Goal: Use online tool/utility: Use online tool/utility

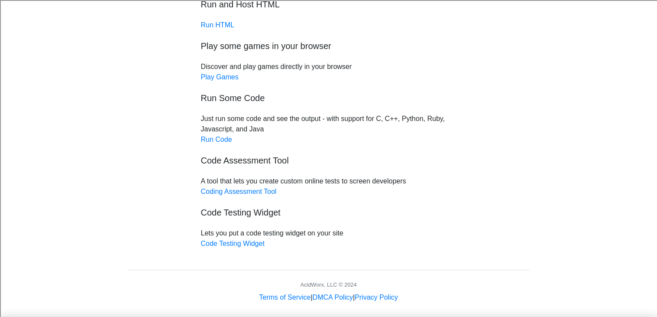
scroll to position [71, 0]
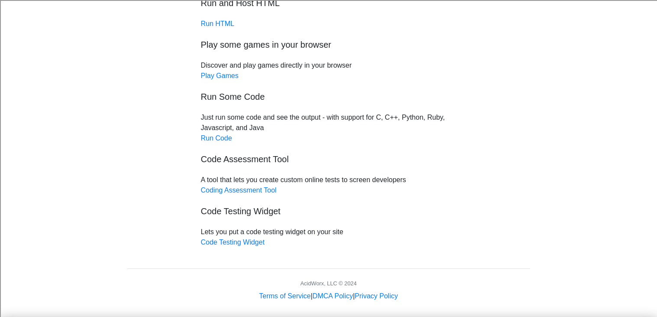
click at [221, 144] on div "Free online code testing and remote execution tools Run and Host HTML Run HTML …" at bounding box center [329, 112] width 269 height 270
click at [225, 139] on link "Run Code" at bounding box center [216, 137] width 31 height 7
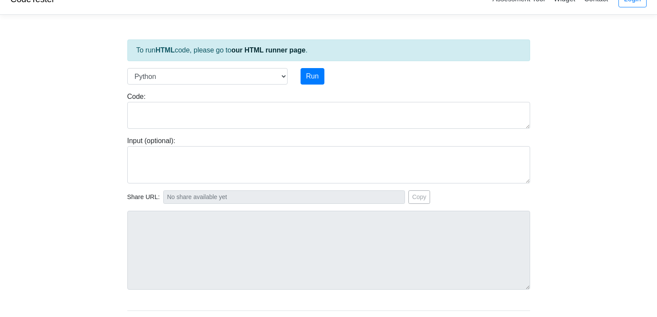
scroll to position [21, 0]
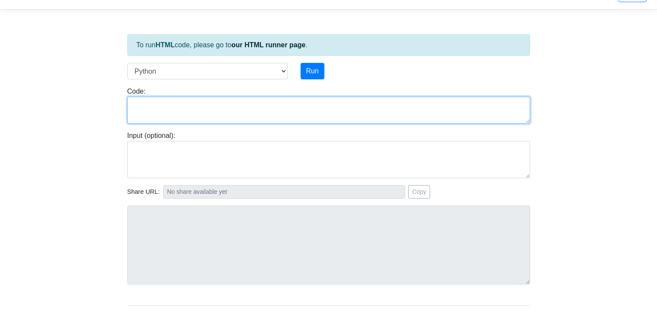
click at [247, 115] on textarea at bounding box center [328, 110] width 403 height 27
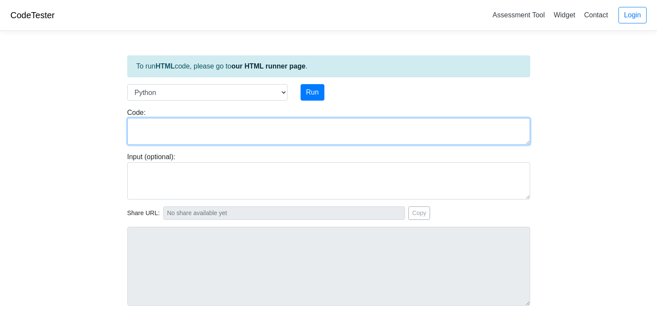
click at [386, 119] on textarea at bounding box center [328, 131] width 403 height 27
type textarea "# I"
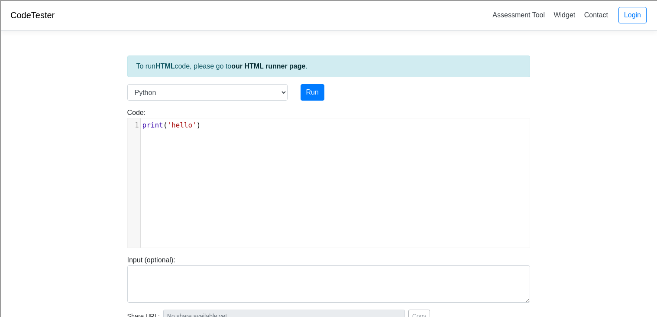
type textarea "P"
click at [210, 129] on pre "print ( 'hello' )" at bounding box center [335, 125] width 389 height 10
click at [191, 123] on span "'hello'" at bounding box center [181, 125] width 29 height 8
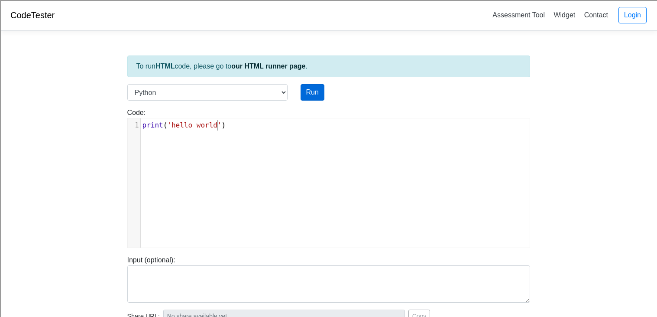
type textarea "_world"
click at [310, 87] on button "Run" at bounding box center [313, 92] width 24 height 16
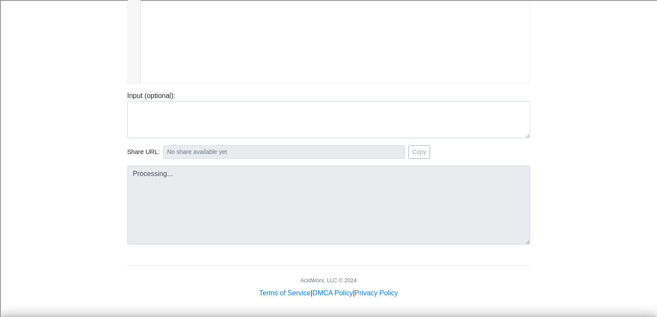
scroll to position [166, 0]
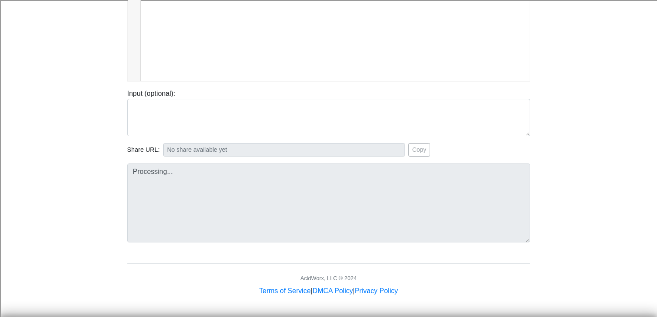
type input "https://codetester.io/runner?s=yAX75pD5WD"
type textarea "Stdout: hello_world"
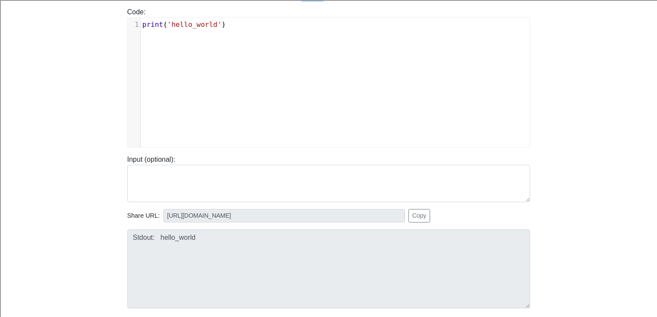
scroll to position [76, 0]
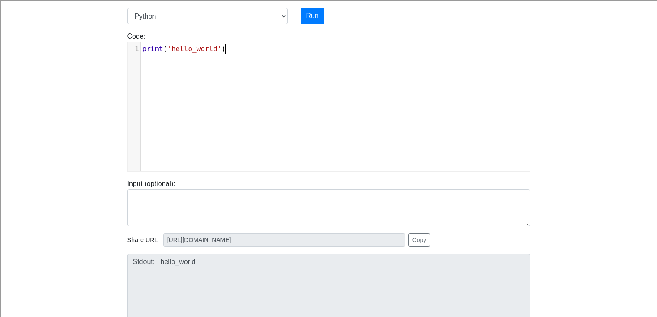
click at [226, 52] on pre "print ( 'hello_world' )" at bounding box center [335, 49] width 389 height 10
type textarea "Import datetime library from datetime import"
click at [316, 15] on button "Run" at bounding box center [313, 16] width 24 height 16
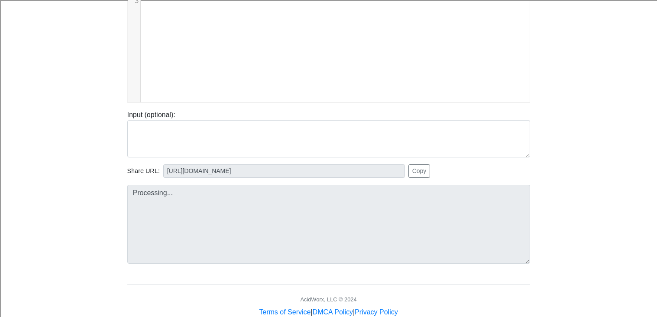
scroll to position [166, 0]
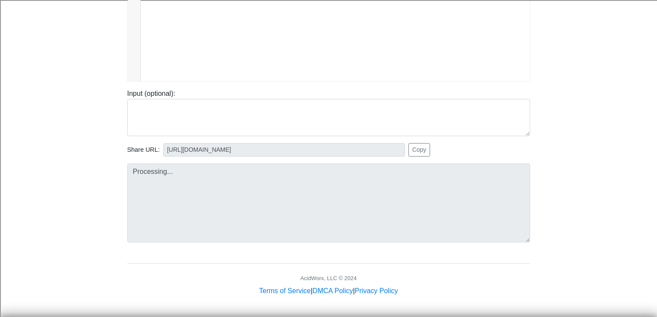
type input "https://codetester.io/runner?s=n0lmJPmPXe"
type textarea "Submission status: Runtime Error (NZEC) Stderr: File "script.py", line 2 Import…"
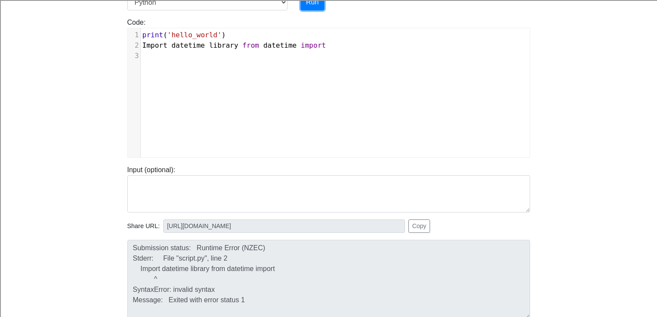
scroll to position [77, 0]
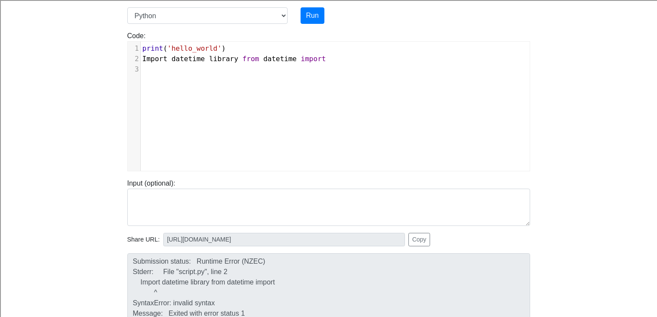
click at [342, 63] on pre "Import datetime library from datetime import" at bounding box center [335, 59] width 389 height 10
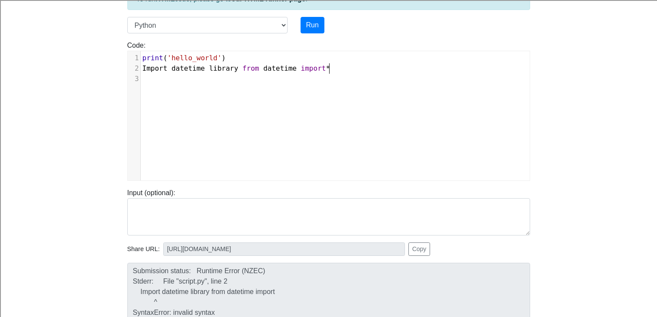
scroll to position [64, 0]
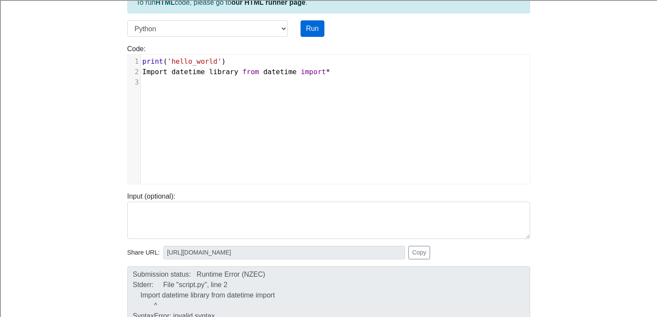
type textarea "*"
click at [303, 26] on button "Run" at bounding box center [313, 28] width 24 height 16
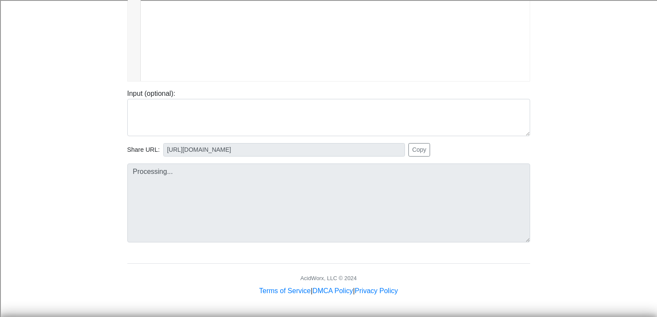
type input "https://codetester.io/runner?s=D9lp1yKVXn"
type textarea "Submission status: Runtime Error (NZEC) Stderr: File "script.py", line 2 Import…"
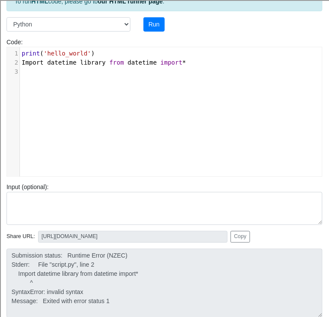
scroll to position [3, 3]
click at [23, 60] on span "Import" at bounding box center [33, 62] width 22 height 7
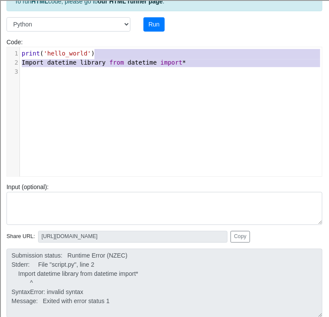
type textarea "print('hello_world')"
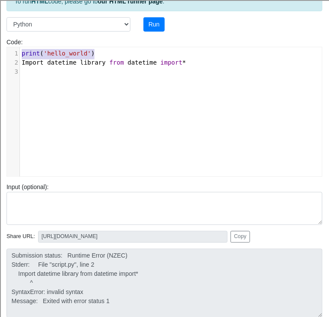
drag, startPoint x: 112, startPoint y: 56, endPoint x: -110, endPoint y: 19, distance: 225.3
click at [0, 19] on html "CodeTester Assessment Tool Widget Contact Login To run HTML code, please go to …" at bounding box center [164, 218] width 329 height 598
click at [171, 68] on pre "​" at bounding box center [171, 71] width 302 height 9
type textarea "time import*"
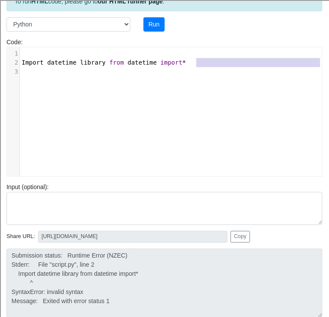
type textarea "Import datetime library from datetime import*"
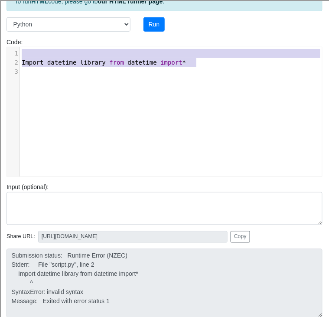
drag, startPoint x: 200, startPoint y: 64, endPoint x: -48, endPoint y: 48, distance: 248.3
click at [0, 48] on html "CodeTester Assessment Tool Widget Contact Login To run HTML code, please go to …" at bounding box center [164, 218] width 329 height 598
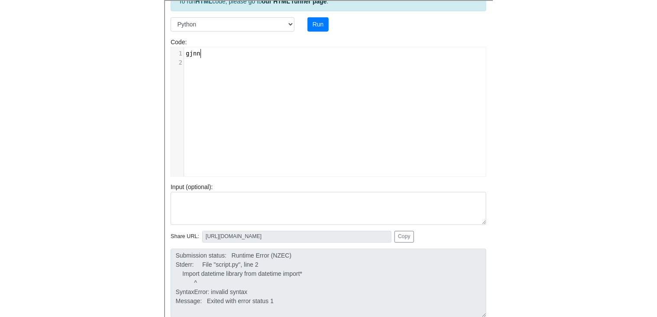
scroll to position [77, 0]
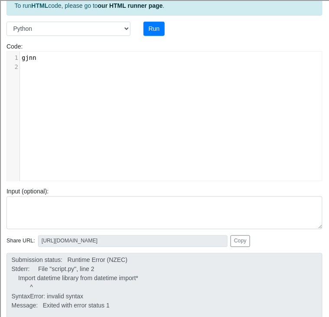
type textarea "gjnn"
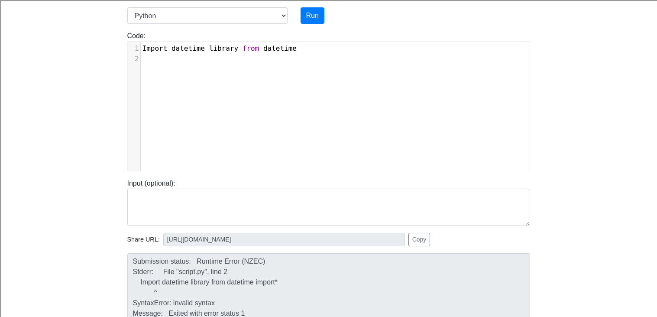
scroll to position [3, 158]
type textarea "Import datetime library from datetime import"
click at [409, 29] on div "Code: print('hello') 1 Import datetime library from datetime import 2 ​ 3 ​" at bounding box center [329, 97] width 416 height 147
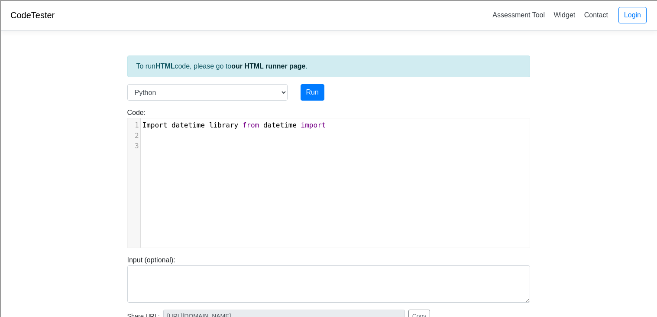
click at [187, 133] on pre "​" at bounding box center [335, 135] width 389 height 10
type textarea "Get Today's Date"
type textarea "s Dtat"
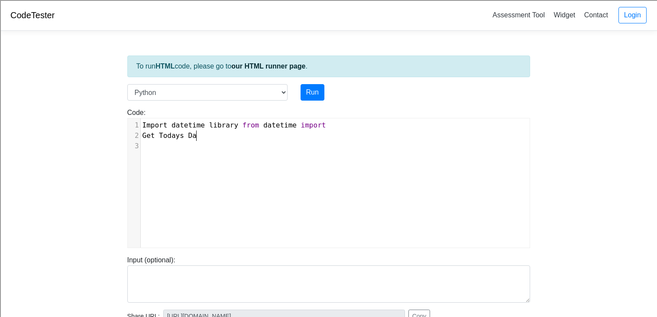
scroll to position [3, 12]
type textarea "ateto"
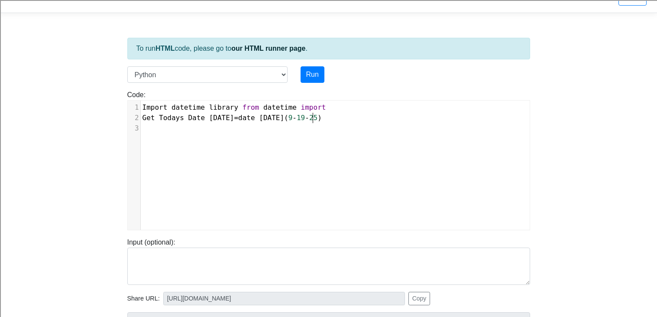
scroll to position [17, 0]
type textarea "today=date today(9-19-25)"
click at [305, 77] on button "Run" at bounding box center [313, 75] width 24 height 16
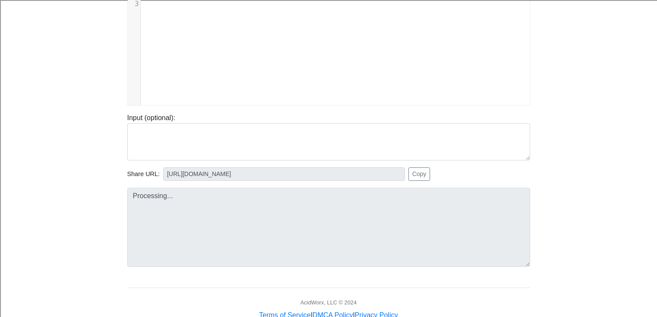
scroll to position [144, 0]
type input "https://codetester.io/runner?s=mVzEE2B6ze"
type textarea "Submission status: Runtime Error (NZEC) Stderr: File "script.py", line 1 Import…"
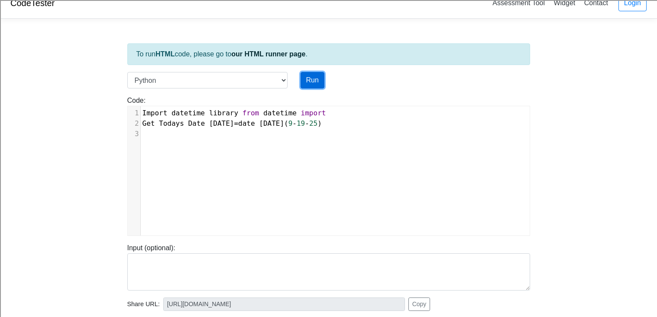
scroll to position [4, 0]
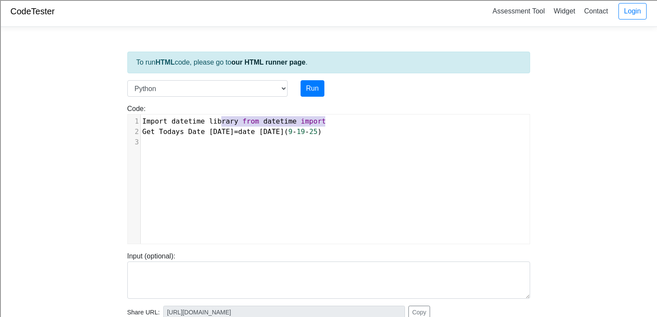
type textarea "ort datetime library from datetime import"
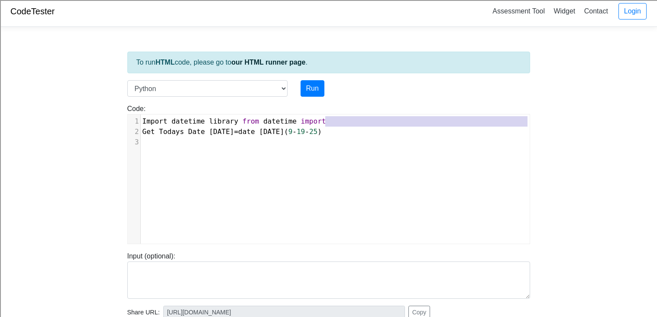
type textarea "Import datetime library from datetime import"
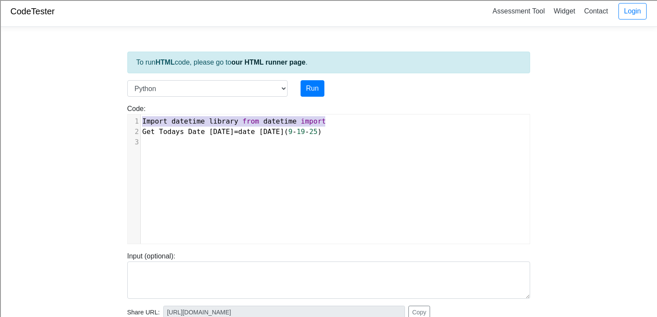
drag, startPoint x: 324, startPoint y: 120, endPoint x: 123, endPoint y: 116, distance: 201.5
click at [123, 116] on div "Code: print('hello') Import datetime library from datetime import x 1 Import da…" at bounding box center [329, 174] width 416 height 140
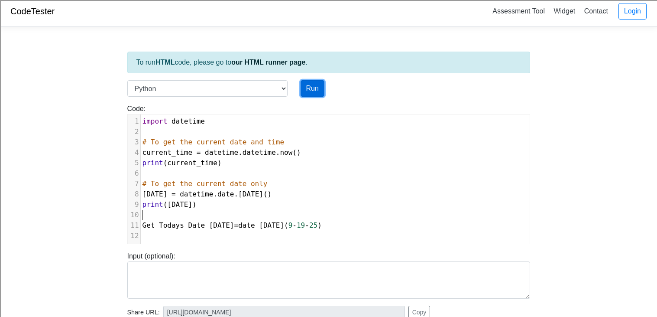
click at [308, 88] on button "Run" at bounding box center [313, 88] width 24 height 16
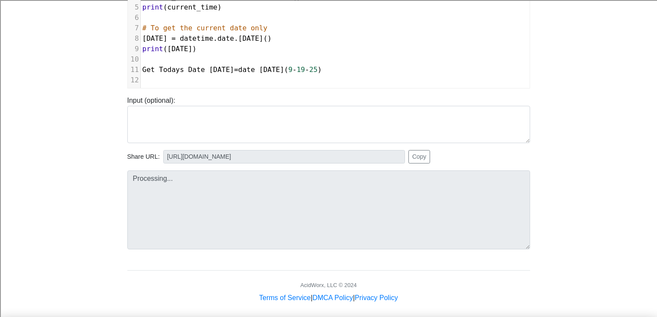
type input "https://codetester.io/runner?s=mqlVDbA8zy"
type textarea "Submission status: Runtime Error (NZEC) Stderr: File "script.py", line 11 Get T…"
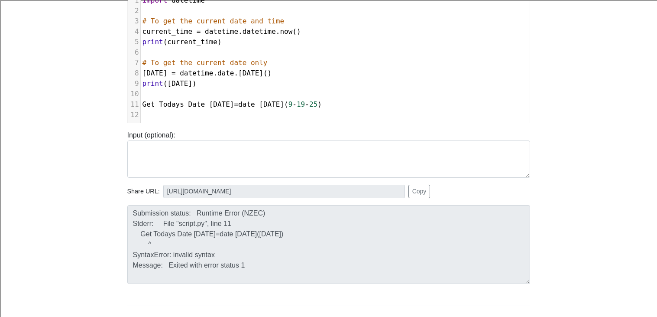
scroll to position [3, 0]
type textarea "Get Todays Date today=date today(9-19-25)"
drag, startPoint x: 317, startPoint y: 106, endPoint x: 85, endPoint y: 104, distance: 231.8
click at [85, 104] on body "CodeTester Assessment Tool Widget Contact Login To run HTML code, please go to …" at bounding box center [328, 150] width 657 height 551
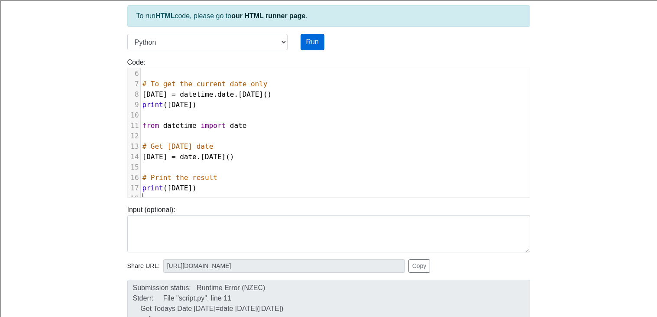
scroll to position [52, 0]
click at [303, 37] on button "Run" at bounding box center [313, 42] width 24 height 16
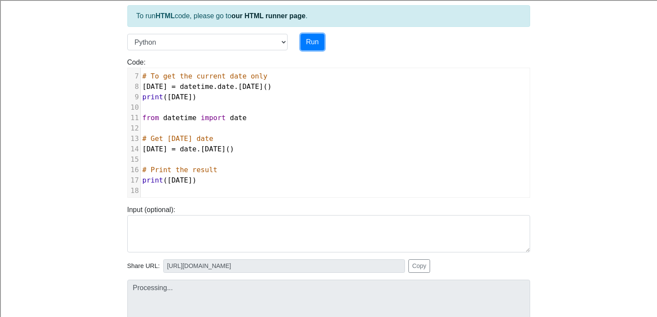
scroll to position [71, 0]
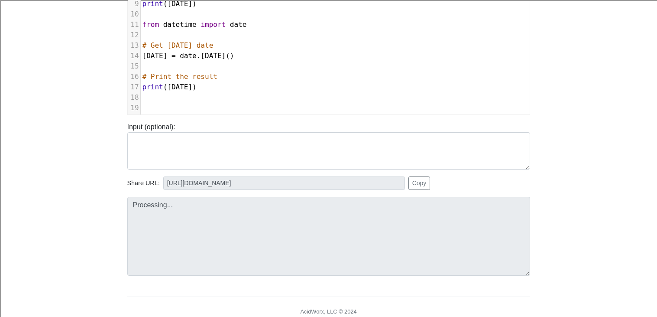
type input "https://codetester.io/runner?s=o1lApJoEWb"
type textarea "Stdout: 2025-09-19 20:42:55.029862 2025-09-19 2025-09-19"
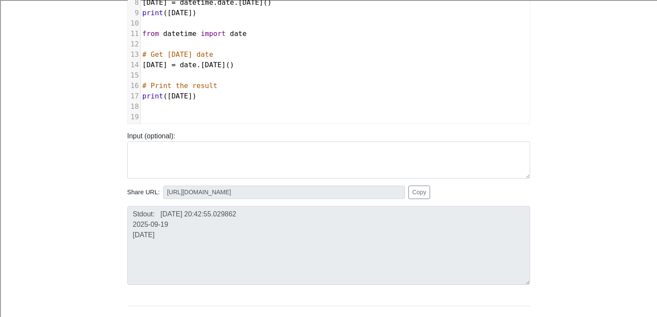
scroll to position [133, 0]
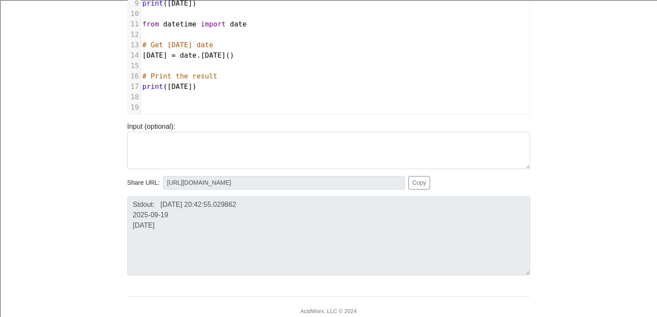
click at [150, 107] on pre "​" at bounding box center [335, 107] width 389 height 10
type textarea "Get user's"
type textarea "s birthday dob_str=imput("
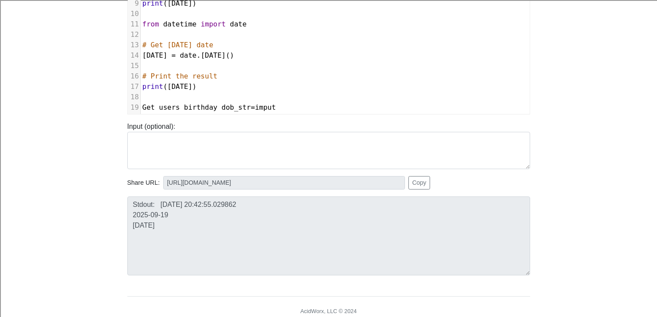
type textarea """
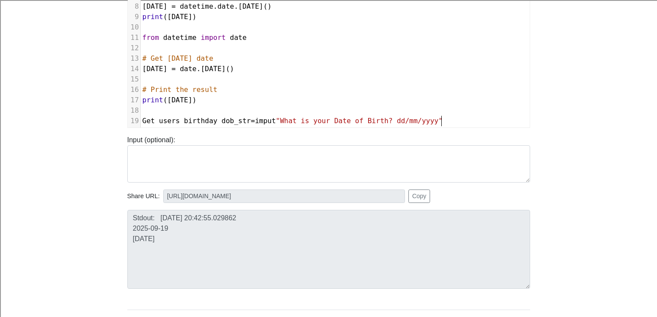
scroll to position [0, 0]
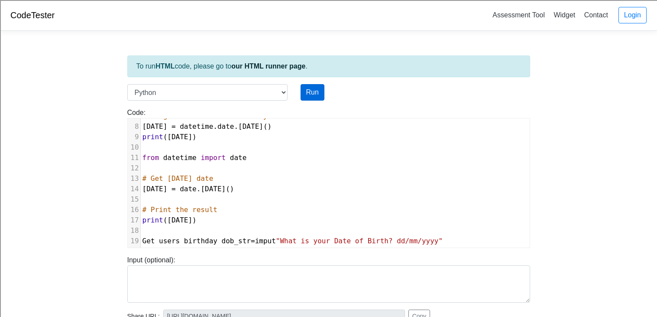
type textarea ""What is your Date of Birth? dd/mm/yyyy""
click at [307, 93] on button "Run" at bounding box center [313, 92] width 24 height 16
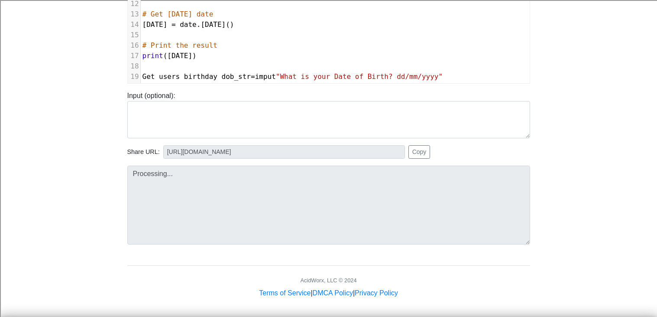
scroll to position [165, 0]
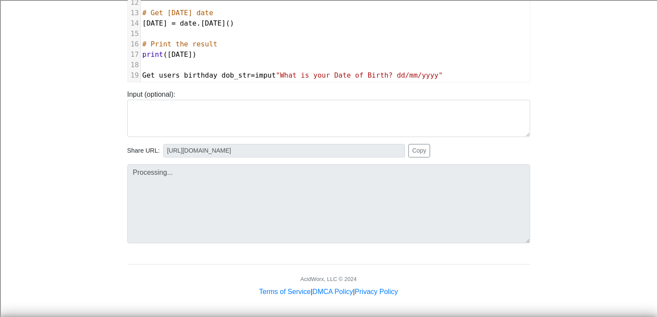
type input "https://codetester.io/runner?s=vYlrVOmPlq"
type textarea "Submission status: Runtime Error (NZEC) Stderr: File "script.py", line 19 Get u…"
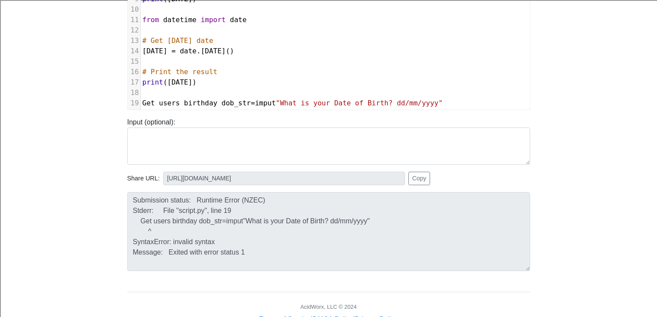
scroll to position [126, 0]
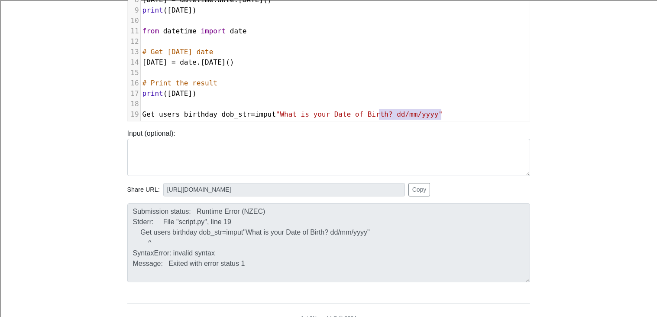
type textarea "our Date of Birth? dd/mm/yyyy""
type textarea "et users birthday dob_str=imput"What is your Date of Birth? dd/mm/yyyy""
type textarea "Get users birthday dob_str=imput"What is your Date of Birth? dd/mm/yyyy""
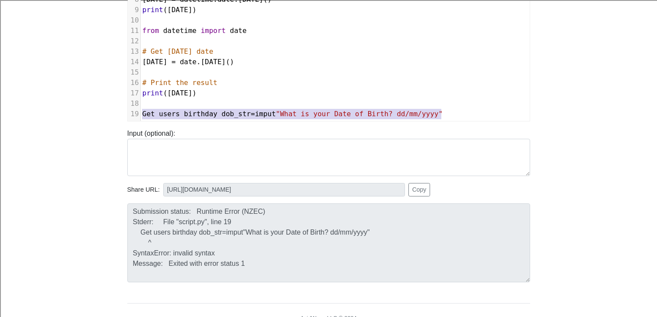
drag, startPoint x: 439, startPoint y: 114, endPoint x: 120, endPoint y: 116, distance: 318.4
click at [121, 116] on div "Code: print('hello') Get users birthday dob_str=imput"What is your Date of Birt…" at bounding box center [329, 51] width 416 height 140
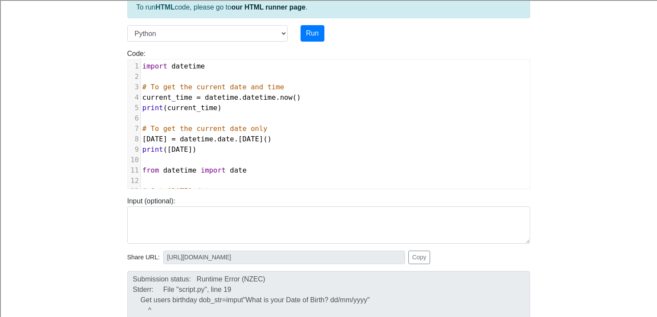
scroll to position [55, 0]
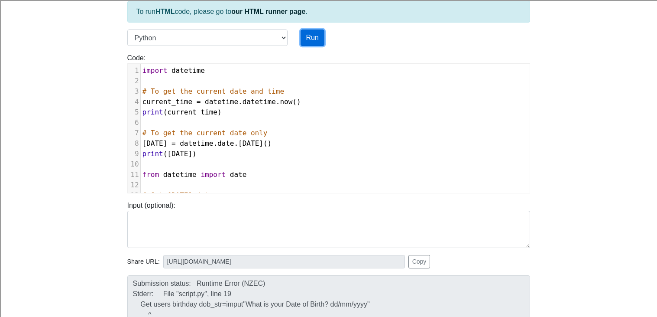
drag, startPoint x: 308, startPoint y: 38, endPoint x: 296, endPoint y: 57, distance: 22.6
click at [307, 38] on button "Run" at bounding box center [313, 37] width 24 height 16
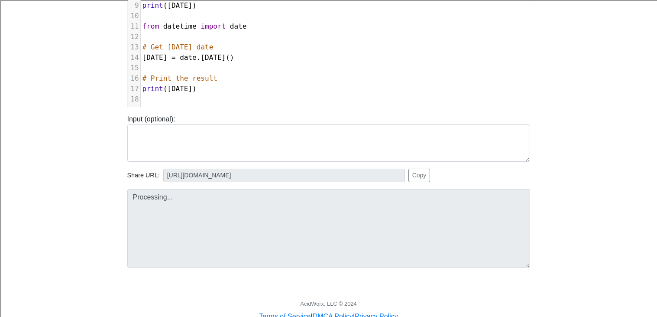
scroll to position [145, 0]
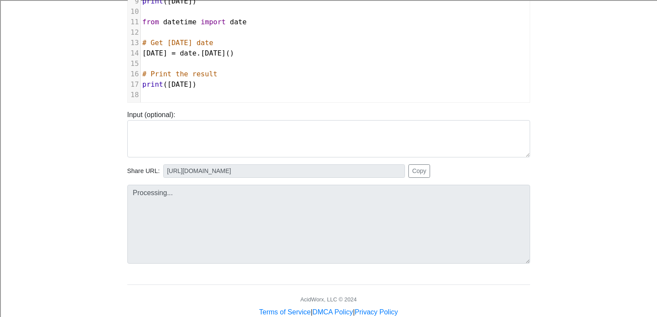
type input "https://codetester.io/runner?s=MRW4549rlk"
type textarea "Submission status: Runtime Error (NZEC) Stdout: 2025-09-19 20:45:35.307652 2025…"
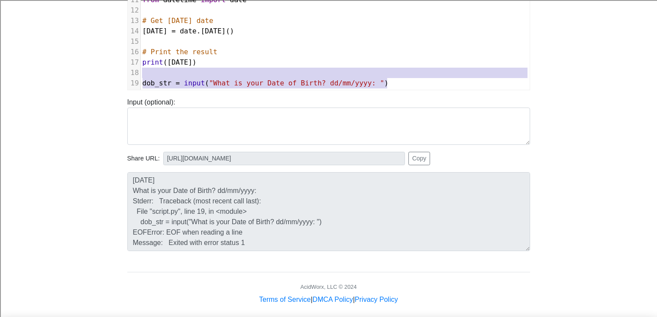
scroll to position [3, 0]
type textarea "dob_str = input("What is your Date of Birth? dd/mm/yyyy: ")"
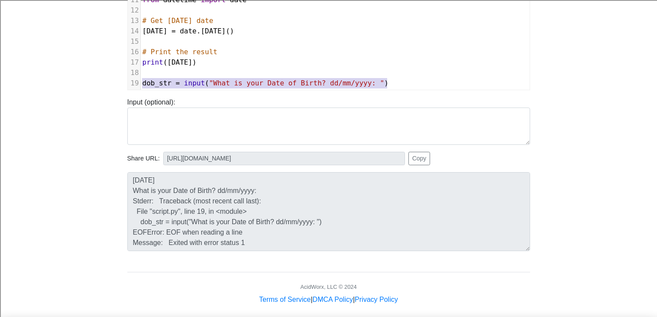
drag, startPoint x: 389, startPoint y: 78, endPoint x: 91, endPoint y: 78, distance: 298.0
click at [91, 78] on body "CodeTester Assessment Tool Widget Contact Login To run HTML code, please go to …" at bounding box center [328, 117] width 657 height 551
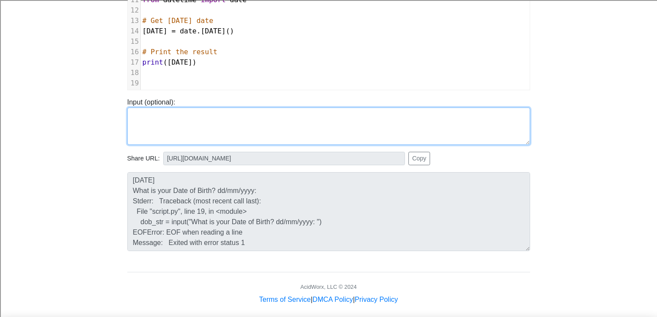
click at [196, 119] on textarea at bounding box center [328, 125] width 403 height 37
paste textarea "dob_str = input("What is your Date of Birth? dd/mm/yyyy: ")"
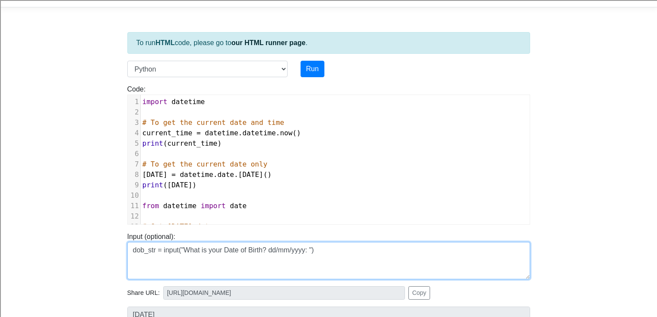
scroll to position [0, 0]
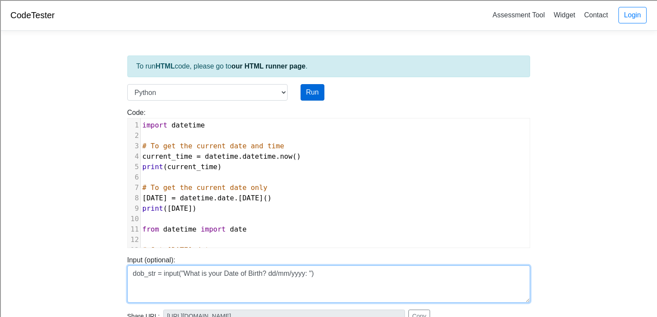
type textarea "dob_str = input("What is your Date of Birth? dd/mm/yyyy: ")"
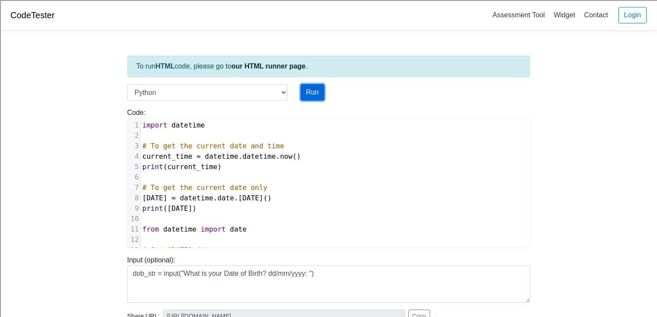
click at [309, 94] on button "Run" at bounding box center [313, 92] width 24 height 16
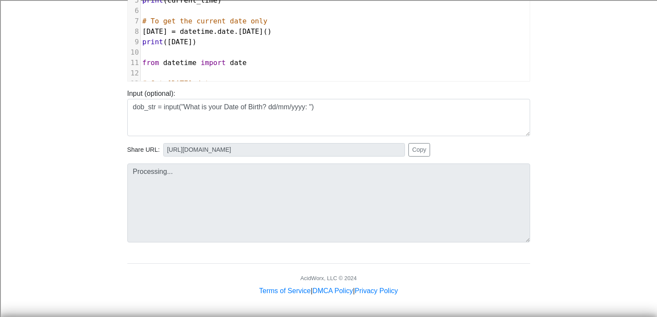
type input "https://codetester.io/runner?s=5Ozn3krNW4"
type textarea "Stdout: 2025-09-19 20:45:52.235497 2025-09-19 2025-09-19"
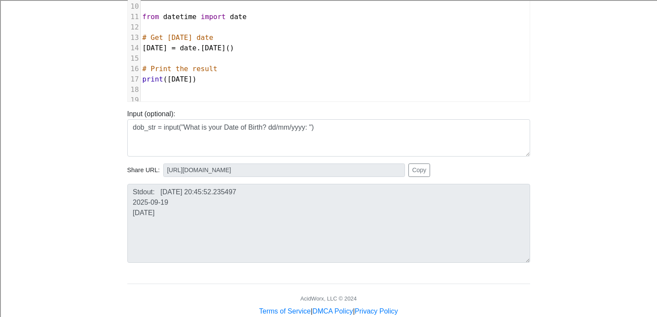
scroll to position [71, 0]
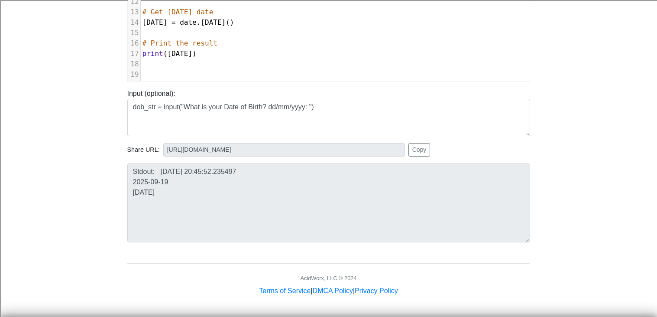
click at [222, 66] on pre "​" at bounding box center [335, 64] width 389 height 10
click at [221, 75] on pre "​" at bounding box center [335, 74] width 389 height 10
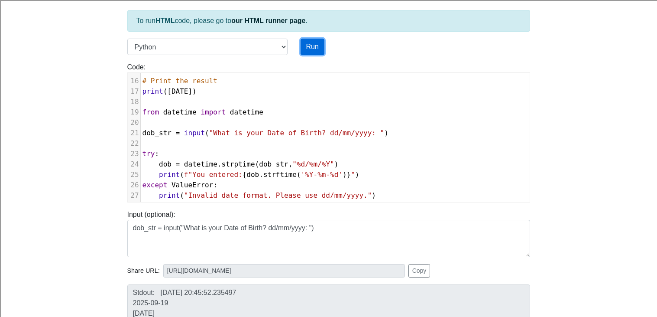
click at [310, 53] on button "Run" at bounding box center [313, 47] width 24 height 16
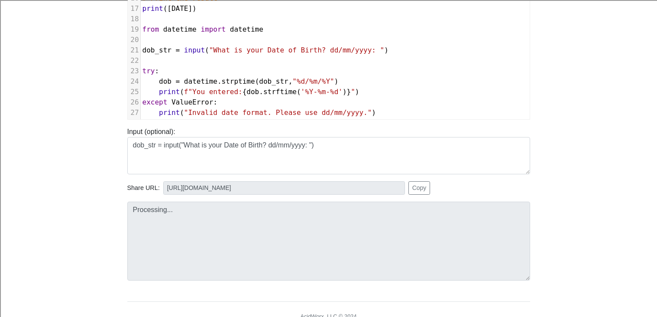
type input "https://codetester.io/runner?s=10zQJDa6Wy"
type textarea "Stdout: 2025-09-19 20:46:23.410228 2025-09-19 2025-09-19 What is your Date of B…"
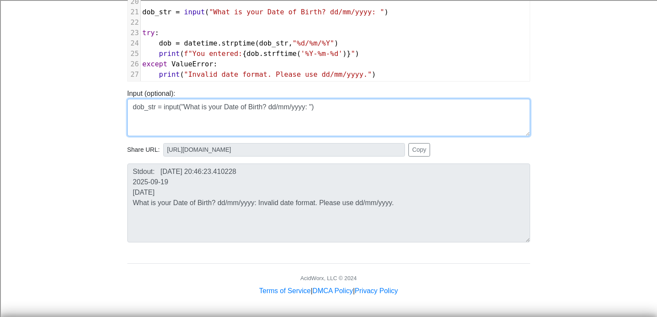
click at [142, 118] on textarea "dob_str = input("What is your Date of Birth? dd/mm/yyyy: ")" at bounding box center [328, 117] width 403 height 37
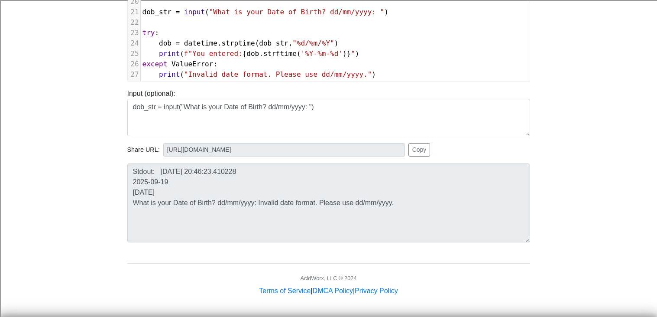
click at [173, 142] on div "Share URL: https://codetester.io/runner?s=10zQJDa6Wy Copy" at bounding box center [329, 146] width 416 height 20
click at [241, 142] on div "Share URL: https://codetester.io/runner?s=10zQJDa6Wy Copy" at bounding box center [329, 146] width 416 height 20
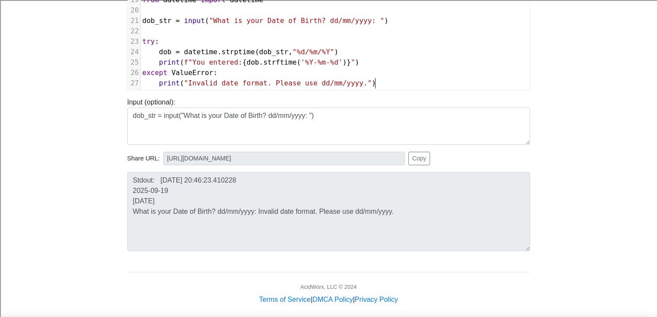
type textarea ")"
type textarea "print("Invalid date format. Please use dd/mm/yyyy.")"
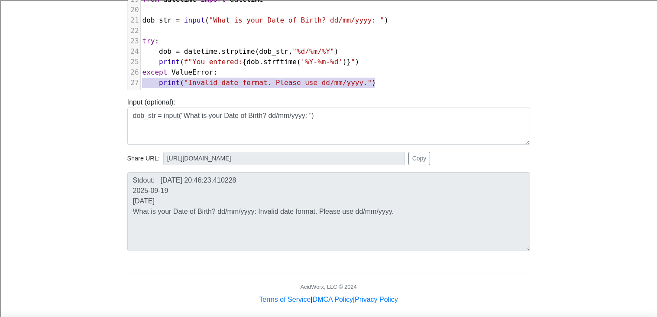
drag, startPoint x: 386, startPoint y: 84, endPoint x: 119, endPoint y: 82, distance: 266.9
click at [119, 82] on body "CodeTester Assessment Tool Widget Contact Login To run HTML code, please go to …" at bounding box center [328, 117] width 657 height 551
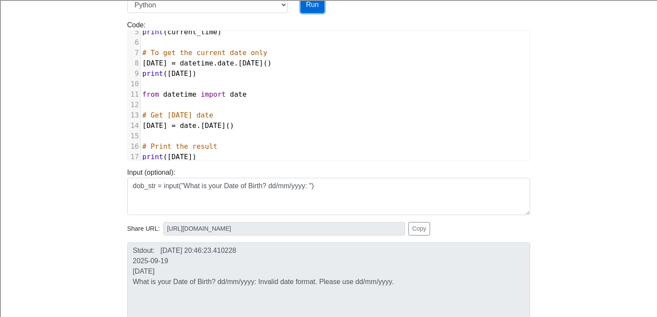
click at [313, 12] on button "Run" at bounding box center [313, 5] width 24 height 16
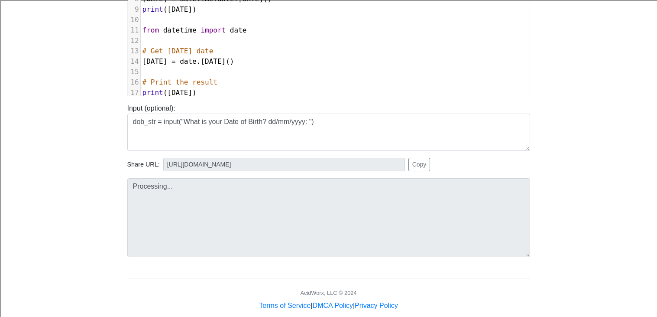
type input "https://codetester.io/runner?s=yGzRgDeEWJ"
type textarea "Submission status: Runtime Error (NZEC) Stderr: File "script.py", line 27 ^ Syn…"
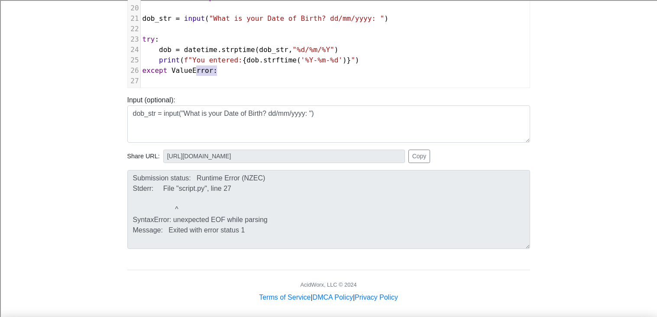
type textarea "except ValueError:"
drag, startPoint x: 219, startPoint y: 68, endPoint x: 70, endPoint y: 66, distance: 149.0
click at [70, 66] on body "CodeTester Assessment Tool Widget Contact Login To run HTML code, please go to …" at bounding box center [328, 115] width 657 height 551
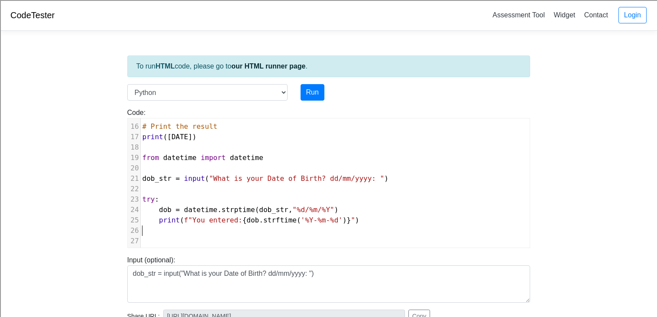
click at [339, 88] on div "Run" at bounding box center [346, 92] width 104 height 16
click at [293, 92] on div "Language C C++ Go Java Javascript Python Ruby" at bounding box center [207, 92] width 173 height 16
click at [305, 98] on button "Run" at bounding box center [313, 92] width 24 height 16
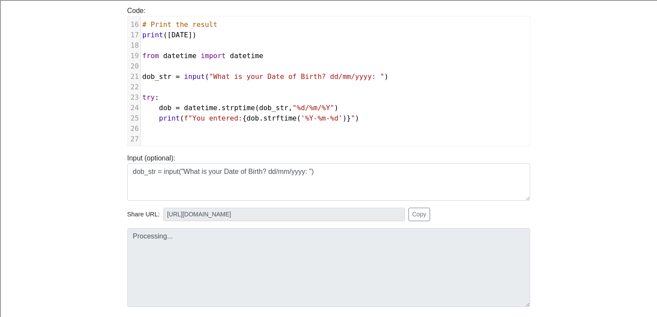
type input "https://codetester.io/runner?s=oqXxD7mQXJ"
type textarea "Submission status: Runtime Error (NZEC) Stderr: File "script.py", line 27 ^ Syn…"
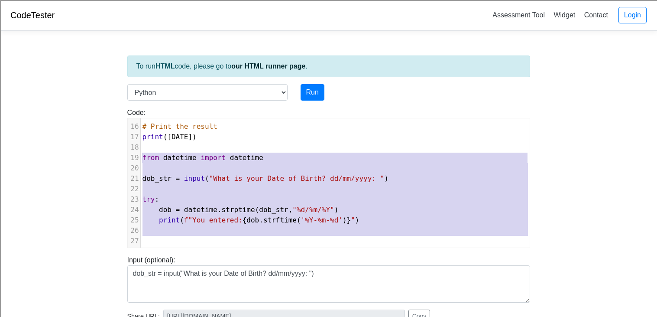
type textarea "dob_str = input("What is your Date of Birth? dd/mm/yyyy: ") try: dob = datetime…"
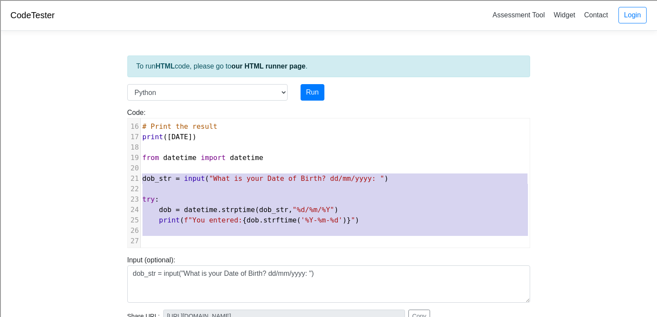
drag, startPoint x: 397, startPoint y: 238, endPoint x: 120, endPoint y: 181, distance: 282.3
click at [121, 181] on div "Code: print('hello') dob_str = input("What is your Date of Birth? dd/mm/yyyy: "…" at bounding box center [329, 177] width 416 height 140
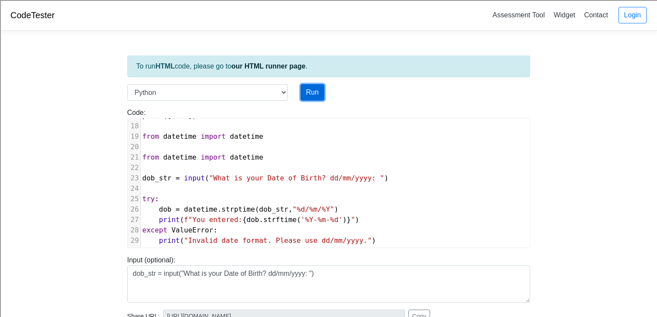
click at [307, 86] on button "Run" at bounding box center [313, 92] width 24 height 16
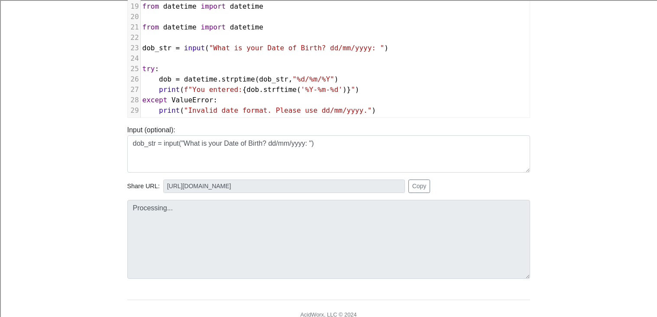
type input "https://codetester.io/runner?s=ZjWqbQm7lR"
type textarea "Stdout: 2025-09-19 20:47:11.287608 2025-09-19 2025-09-19 What is your Date of B…"
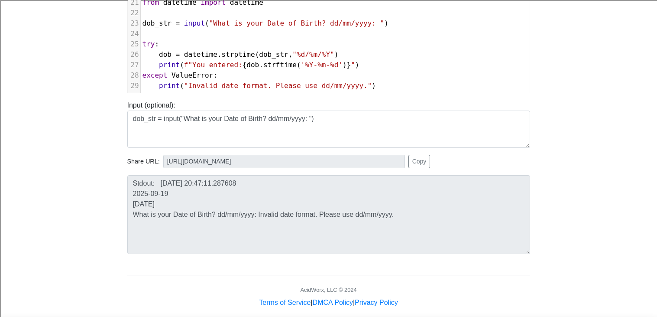
scroll to position [153, 0]
click at [405, 84] on pre "print ( "Invalid date format. Please use dd/mm/yyyy." )" at bounding box center [335, 87] width 389 height 10
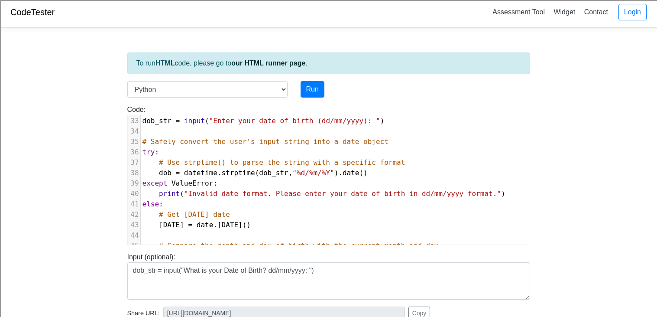
scroll to position [328, 0]
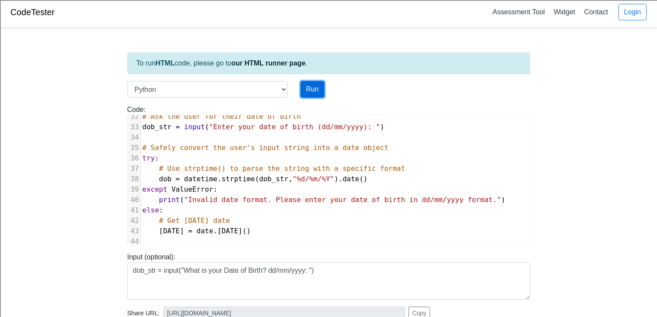
click at [306, 81] on button "Run" at bounding box center [313, 89] width 24 height 16
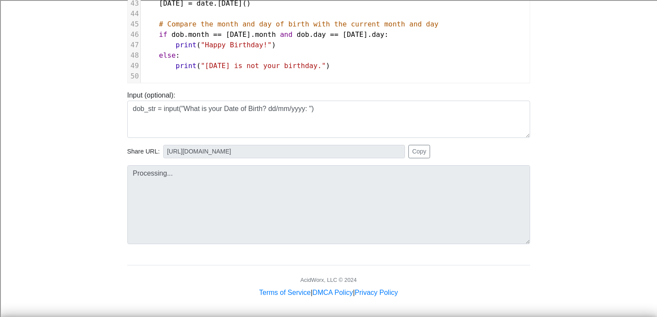
scroll to position [166, 0]
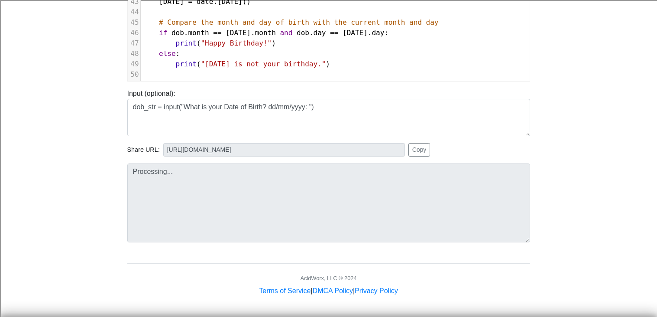
type input "https://codetester.io/runner?s=v2lPnDkJzn"
type textarea "Submission status: Runtime Error (NZEC) Stdout: 2025-09-19 20:53:39.584404 2025…"
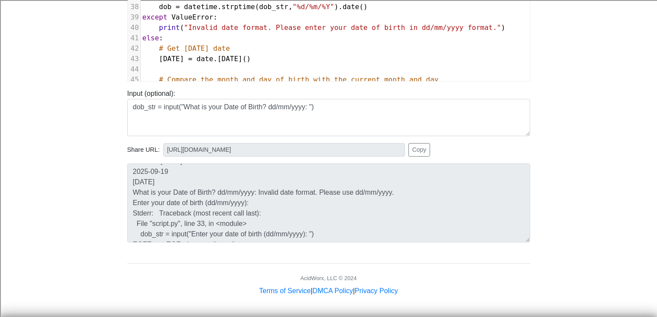
scroll to position [337, 0]
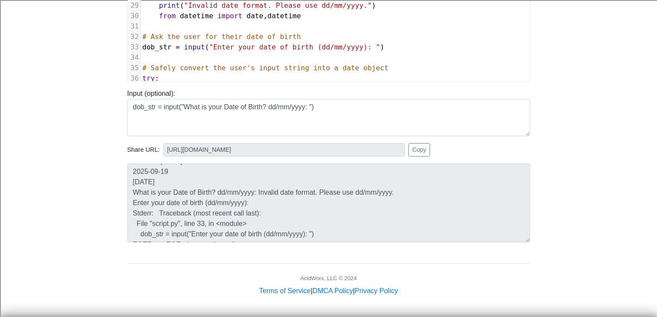
click at [387, 52] on pre "​" at bounding box center [335, 57] width 389 height 10
click at [383, 57] on pre "​" at bounding box center [335, 57] width 389 height 10
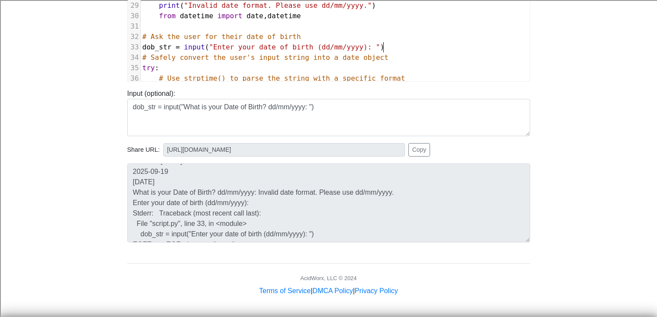
click at [181, 20] on div "14 today = date . today () 15 ​ 16 # Print the result 17 print ( today ) 18 ​ 1…" at bounding box center [335, 31] width 389 height 374
click at [179, 24] on pre "​" at bounding box center [335, 26] width 389 height 10
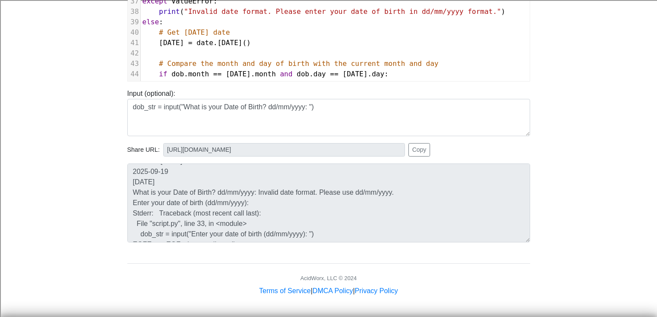
click at [157, 56] on pre "​" at bounding box center [335, 53] width 389 height 10
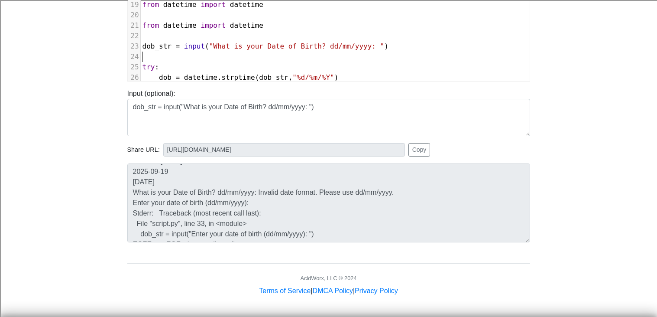
click at [151, 52] on pre "​" at bounding box center [335, 57] width 389 height 10
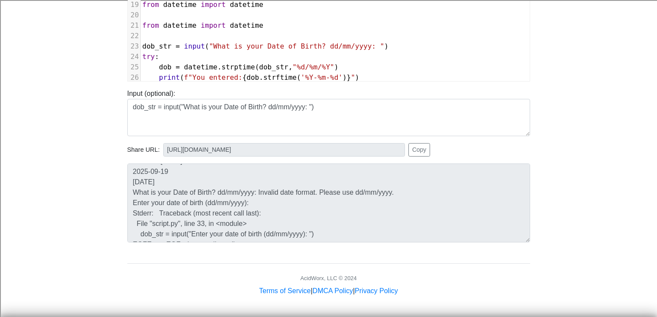
type textarea "datetime import datetime"
click at [161, 31] on pre "​" at bounding box center [335, 36] width 389 height 10
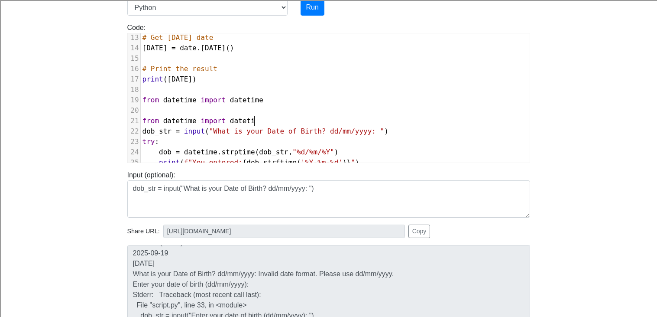
type textarea "datetime import datetime"
click at [166, 107] on pre "​" at bounding box center [335, 110] width 389 height 10
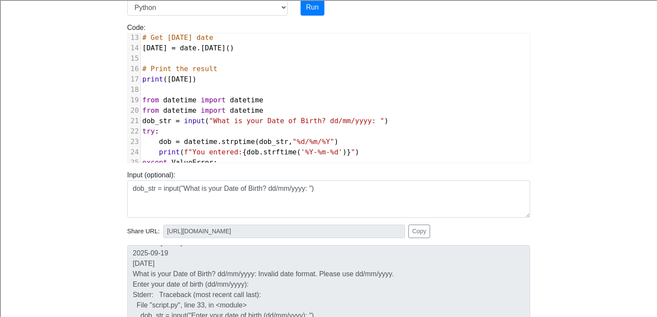
click at [141, 87] on pre "​" at bounding box center [335, 89] width 389 height 10
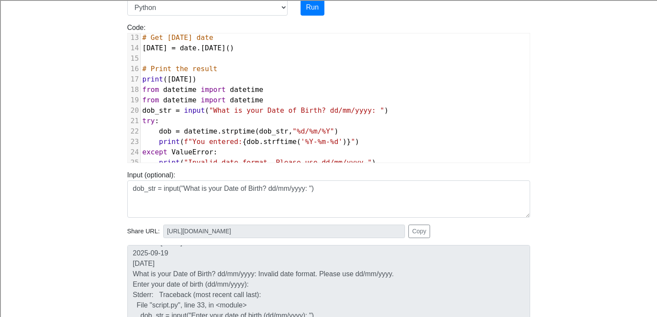
click at [134, 52] on div "14" at bounding box center [134, 48] width 13 height 10
click at [150, 52] on pre "today = date . today ()" at bounding box center [335, 48] width 389 height 10
type textarea "o"
click at [146, 58] on pre "​" at bounding box center [335, 58] width 389 height 10
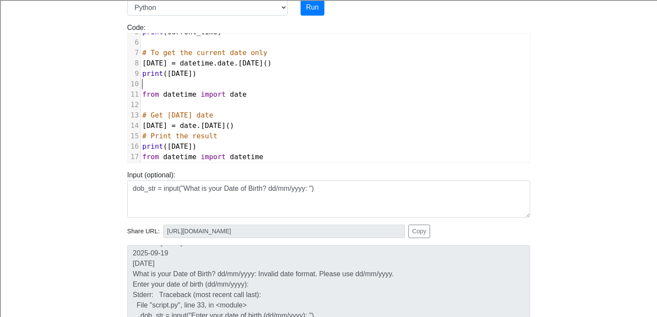
click at [152, 81] on pre "​" at bounding box center [335, 84] width 389 height 10
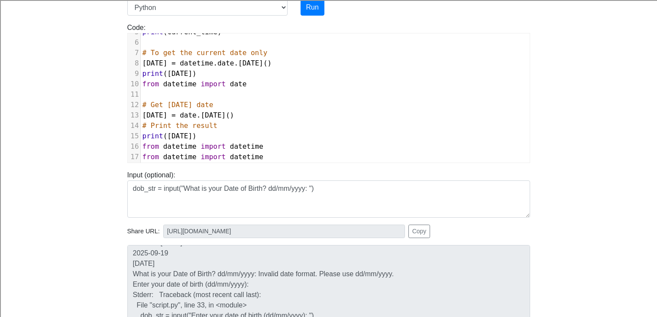
click at [139, 94] on div "11" at bounding box center [134, 94] width 13 height 10
click at [144, 94] on pre "​" at bounding box center [335, 94] width 389 height 10
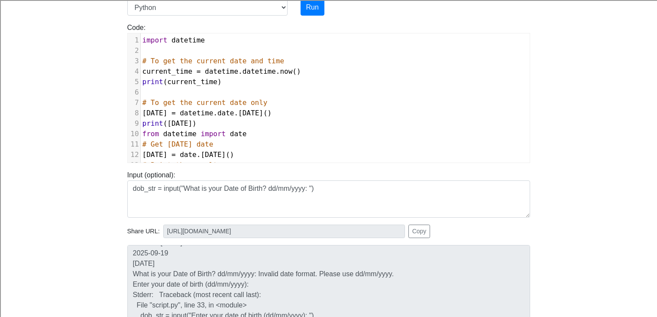
click at [150, 94] on pre "​" at bounding box center [335, 92] width 389 height 10
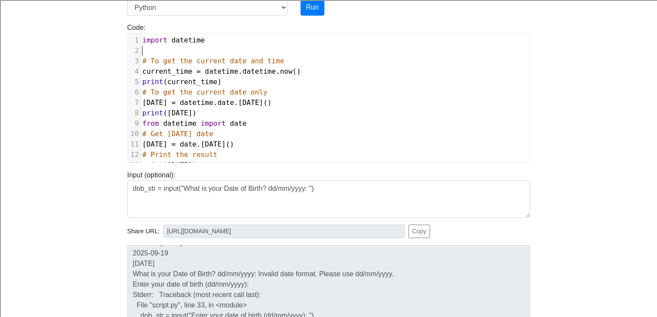
click at [162, 51] on pre "​" at bounding box center [335, 50] width 389 height 10
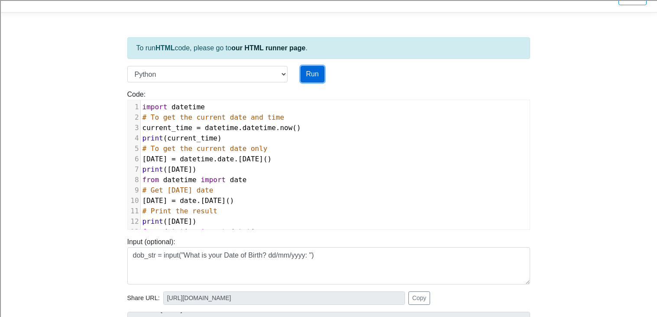
click at [317, 67] on button "Run" at bounding box center [313, 74] width 24 height 16
type input "https://codetester.io/runner?s=dYWNGwYYl5"
type textarea "Submission status: Runtime Error (NZEC) Stdout: 2025-09-19 20:54:45.512076 2025…"
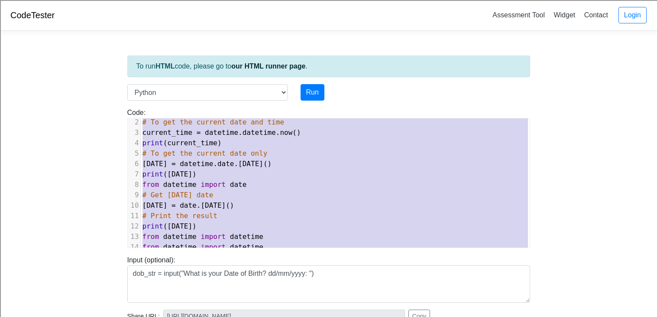
type textarea "# To get the current date and time current_time = datetime.datetime.now() print…"
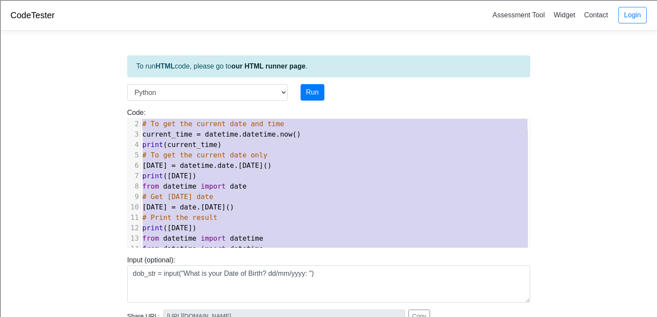
drag, startPoint x: 370, startPoint y: 80, endPoint x: 133, endPoint y: 103, distance: 238.9
click at [133, 103] on div "Code: print('hello') x 12 1 import datetime 2 # To get the current date and tim…" at bounding box center [329, 174] width 416 height 147
